Goal: Information Seeking & Learning: Learn about a topic

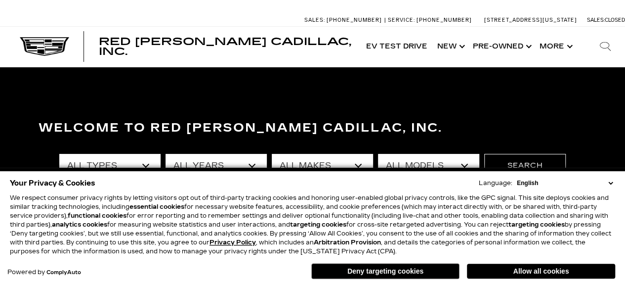
click at [521, 195] on p "We respect consumer privacy rights by letting visitors opt out of third-party t…" at bounding box center [312, 224] width 605 height 62
click at [404, 271] on button "Deny targeting cookies" at bounding box center [385, 271] width 148 height 16
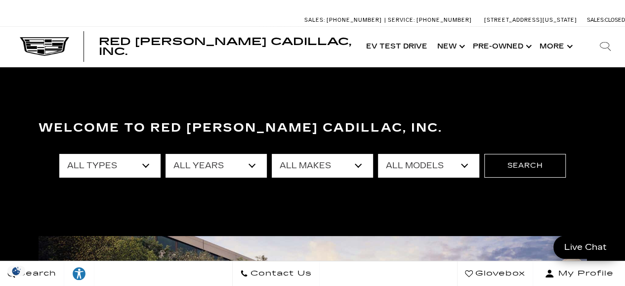
drag, startPoint x: 333, startPoint y: 96, endPoint x: 268, endPoint y: 90, distance: 65.0
click at [333, 96] on section "Welcome to Red Noland Cadillac, Inc. All Types New Used Certified Used Demo All…" at bounding box center [312, 188] width 625 height 243
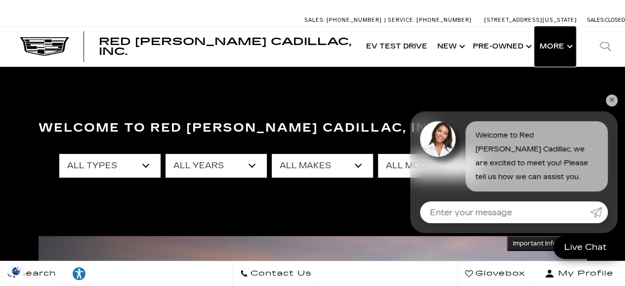
click at [553, 47] on button "Show More" at bounding box center [555, 47] width 41 height 40
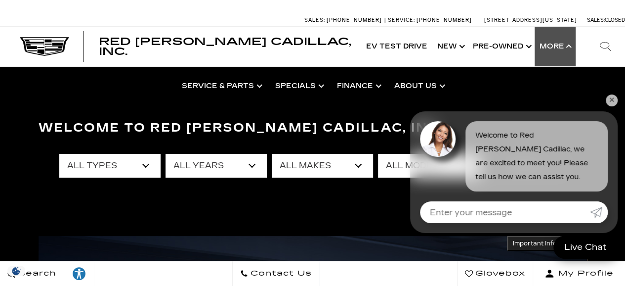
click at [613, 104] on link "✕" at bounding box center [612, 100] width 12 height 12
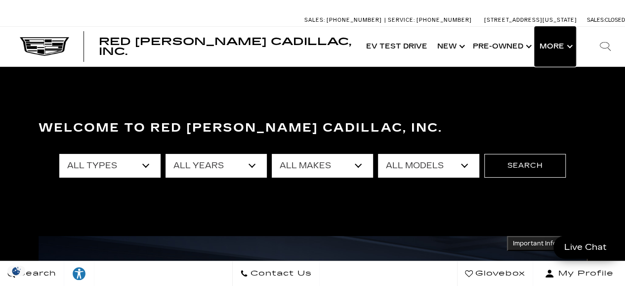
click at [563, 51] on button "Show More" at bounding box center [555, 47] width 41 height 40
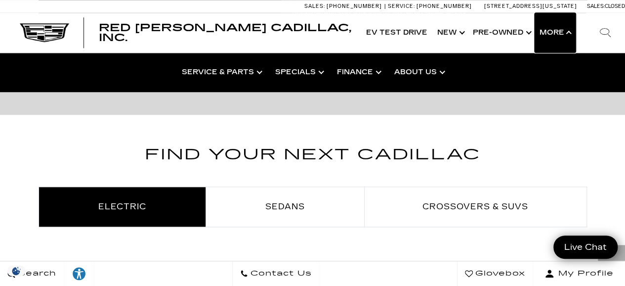
scroll to position [474, 0]
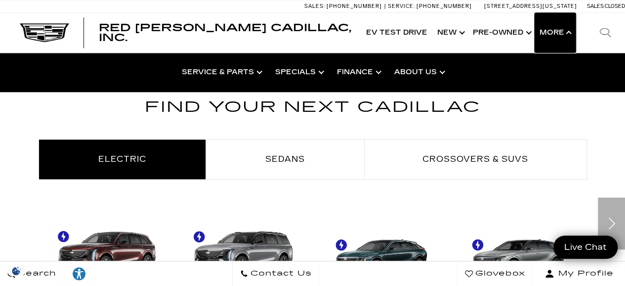
click at [571, 31] on button "Show More" at bounding box center [555, 33] width 41 height 40
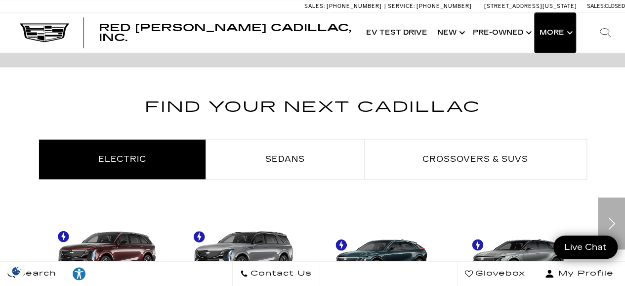
click at [558, 36] on button "Show More" at bounding box center [555, 33] width 41 height 40
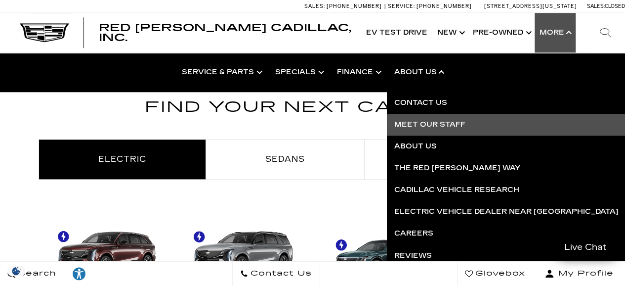
click at [429, 121] on link "Meet Our Staff" at bounding box center [506, 125] width 239 height 22
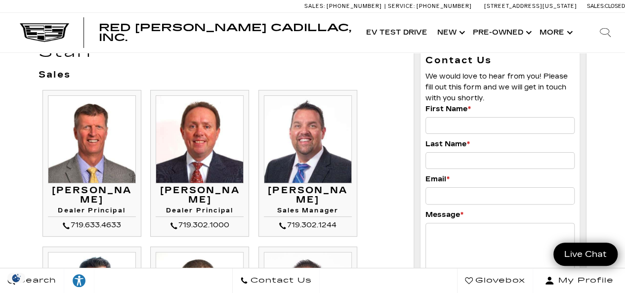
scroll to position [40, 0]
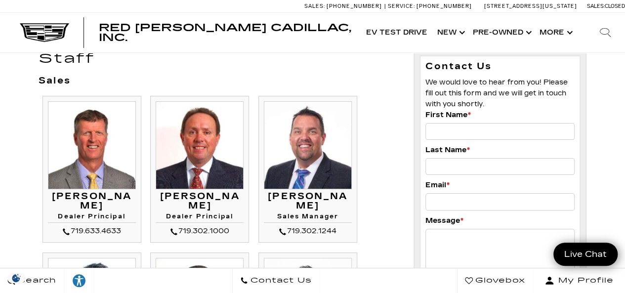
click at [310, 174] on img at bounding box center [308, 145] width 88 height 88
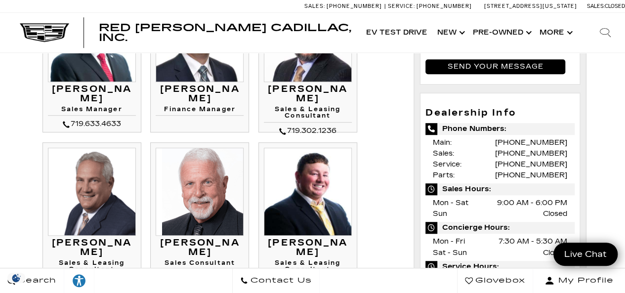
scroll to position [316, 0]
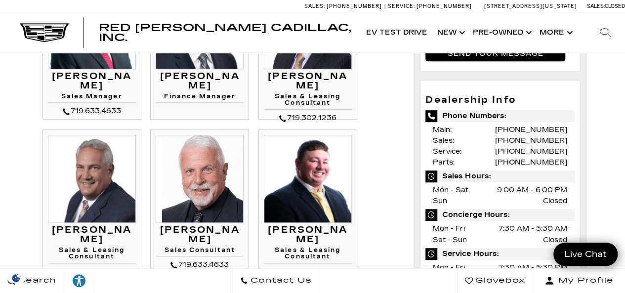
click at [546, 122] on span "Phone Numbers:" at bounding box center [500, 116] width 149 height 12
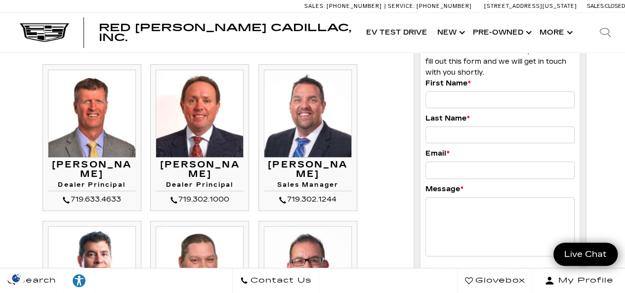
scroll to position [0, 0]
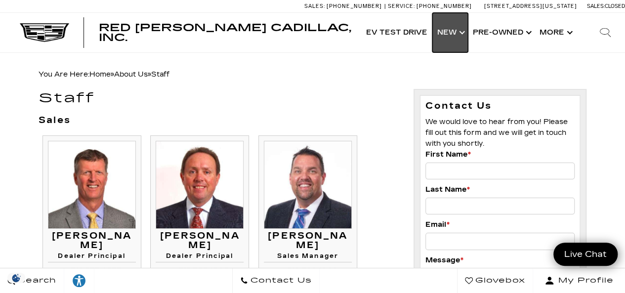
click at [453, 28] on link "Show New" at bounding box center [450, 33] width 36 height 40
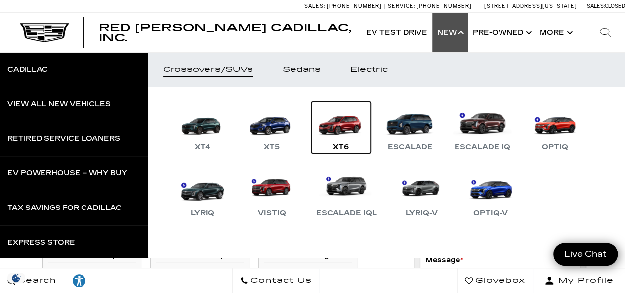
click at [352, 150] on div "XT6" at bounding box center [341, 147] width 26 height 12
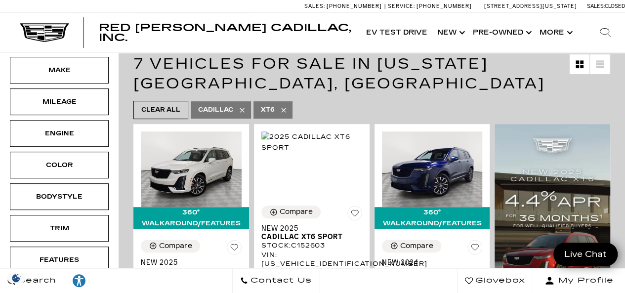
scroll to position [198, 0]
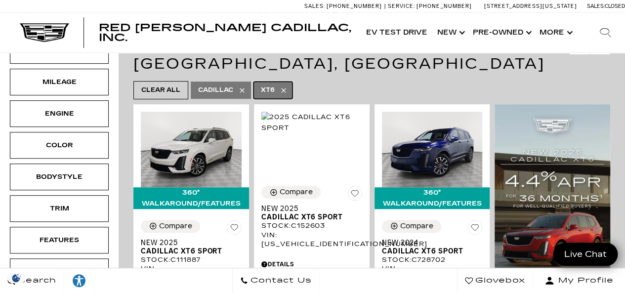
click at [288, 82] on link "XT6" at bounding box center [273, 90] width 39 height 17
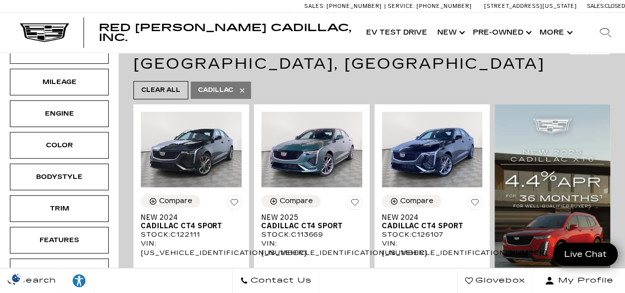
type input "$46,674"
type input "$179,434"
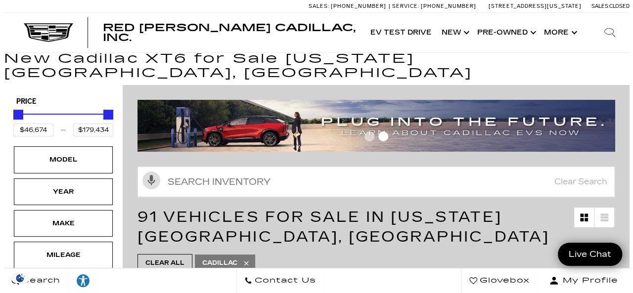
scroll to position [40, 0]
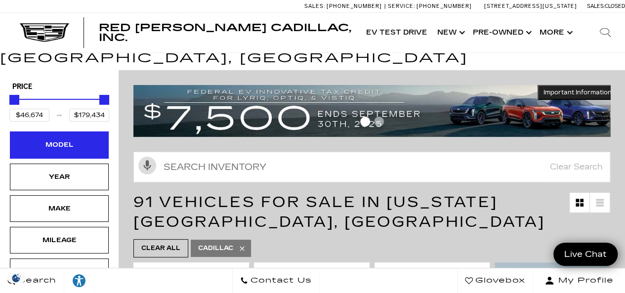
click at [89, 136] on div "Model" at bounding box center [59, 144] width 99 height 27
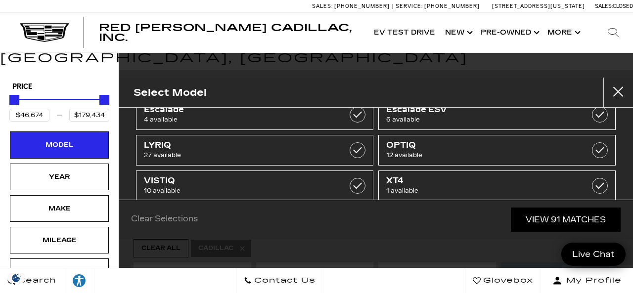
scroll to position [68, 0]
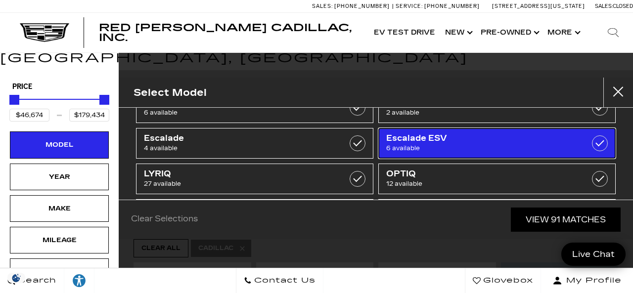
click at [595, 144] on label at bounding box center [600, 143] width 16 height 16
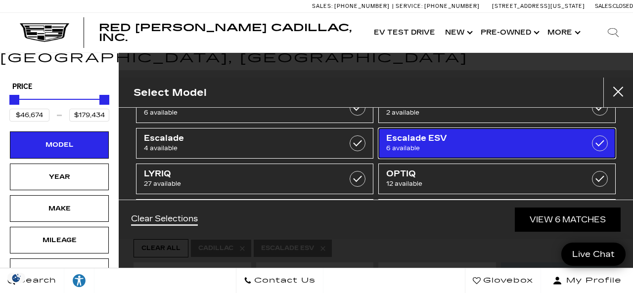
type input "$118,829"
checkbox input "true"
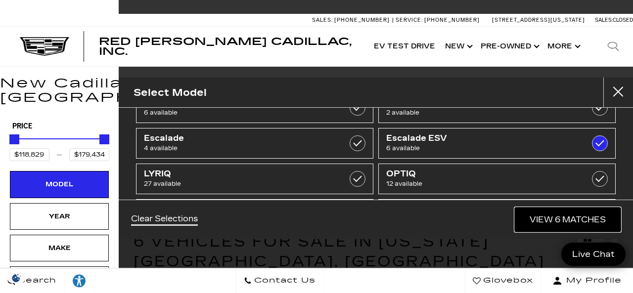
click at [573, 220] on link "View 6 Matches" at bounding box center [568, 220] width 106 height 24
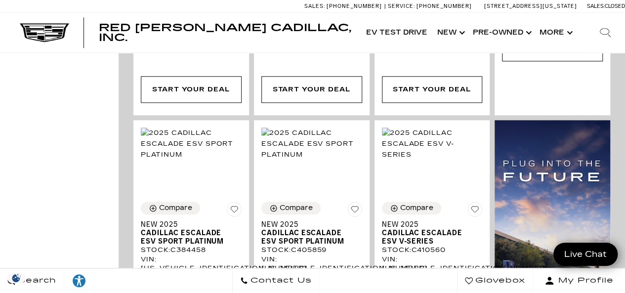
scroll to position [554, 0]
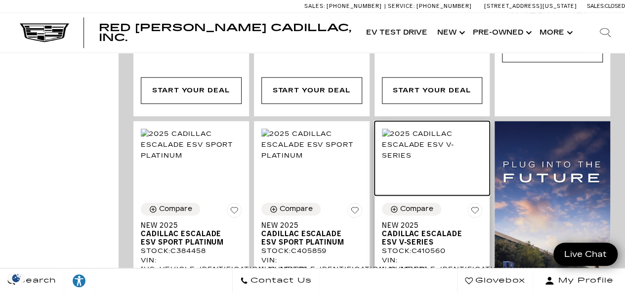
click at [474, 129] on img at bounding box center [432, 145] width 101 height 33
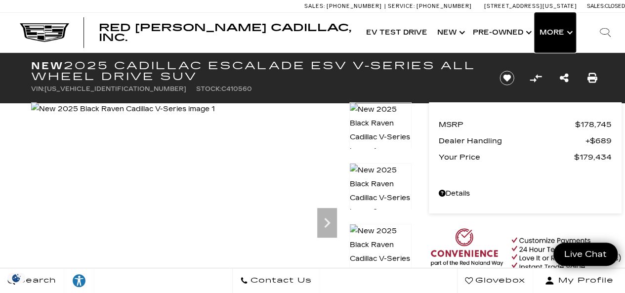
click at [550, 26] on button "Show More" at bounding box center [555, 33] width 41 height 40
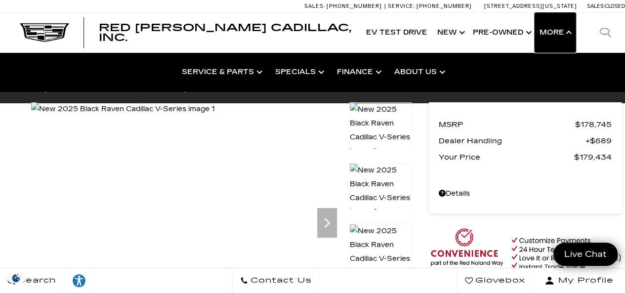
click at [550, 26] on button "Show More" at bounding box center [555, 33] width 41 height 40
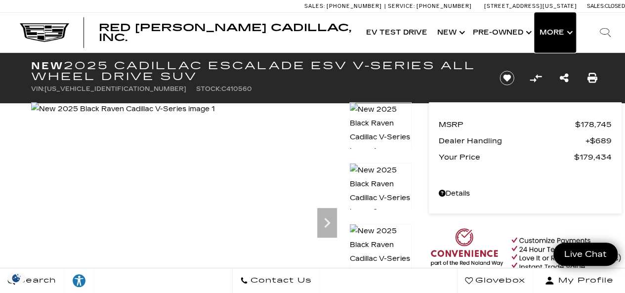
click at [561, 30] on button "Show More" at bounding box center [555, 33] width 41 height 40
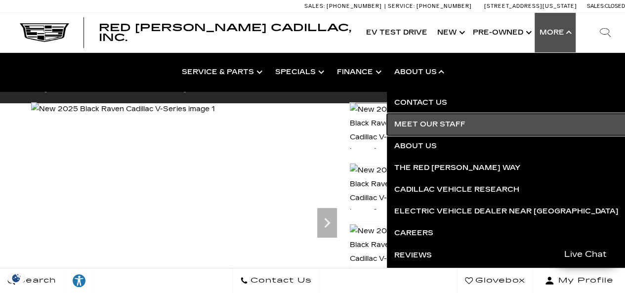
click at [431, 124] on link "Meet Our Staff" at bounding box center [506, 125] width 239 height 22
